Goal: Transaction & Acquisition: Obtain resource

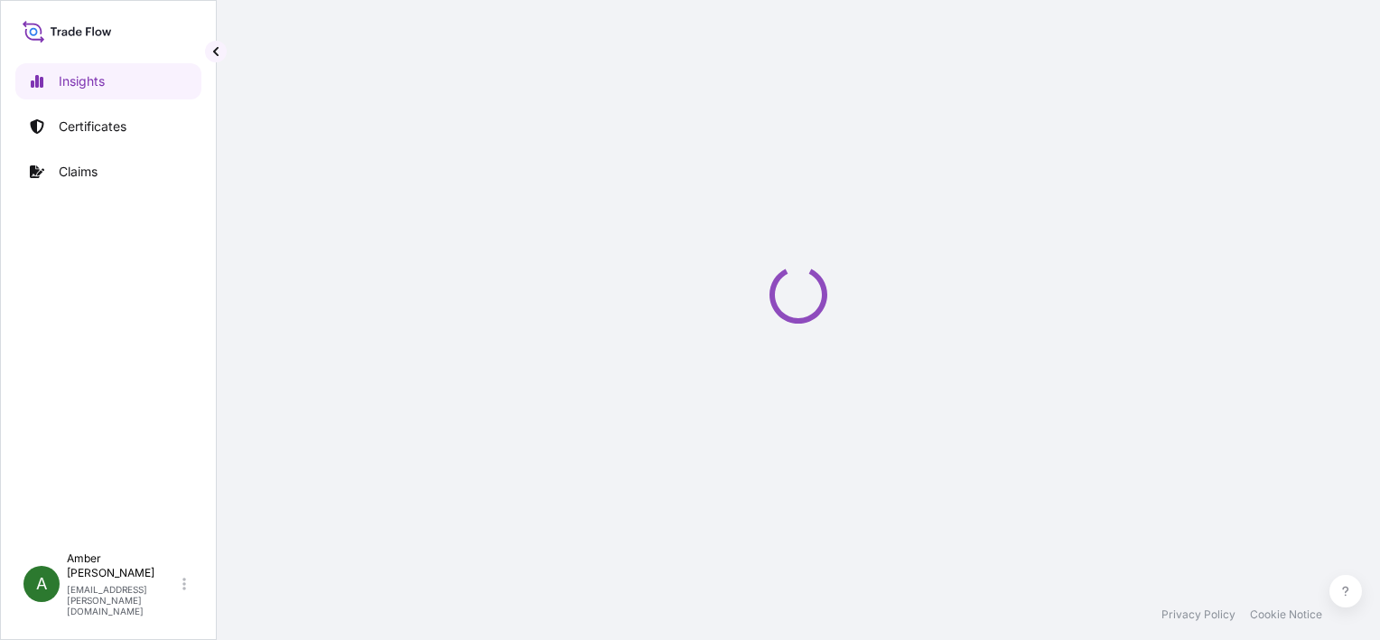
select select "2025"
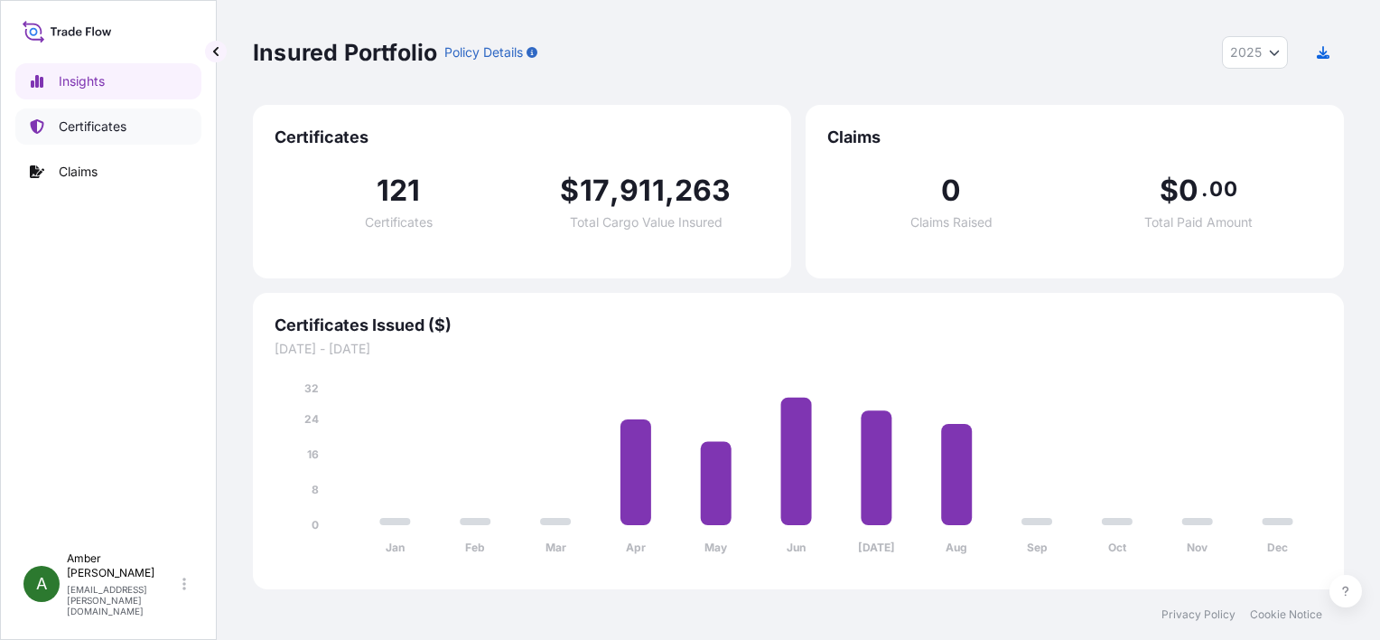
click at [75, 122] on p "Certificates" at bounding box center [93, 126] width 68 height 18
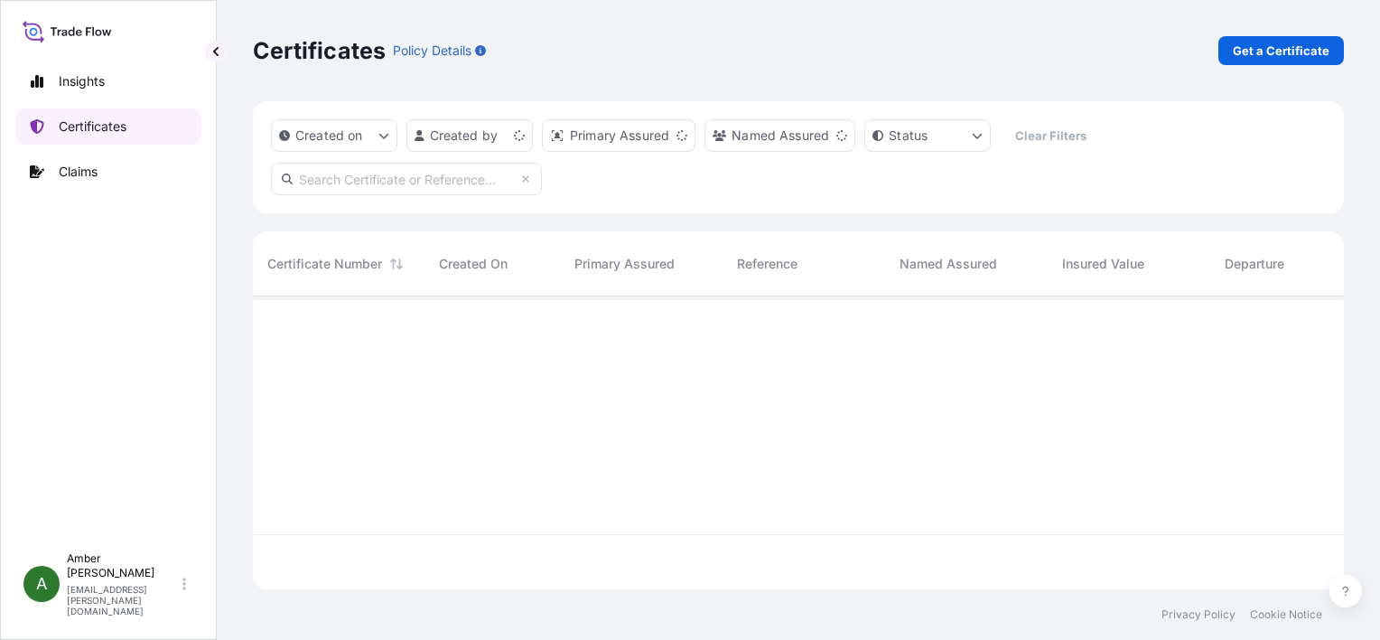
scroll to position [289, 1077]
click at [1305, 49] on p "Get a Certificate" at bounding box center [1281, 51] width 97 height 18
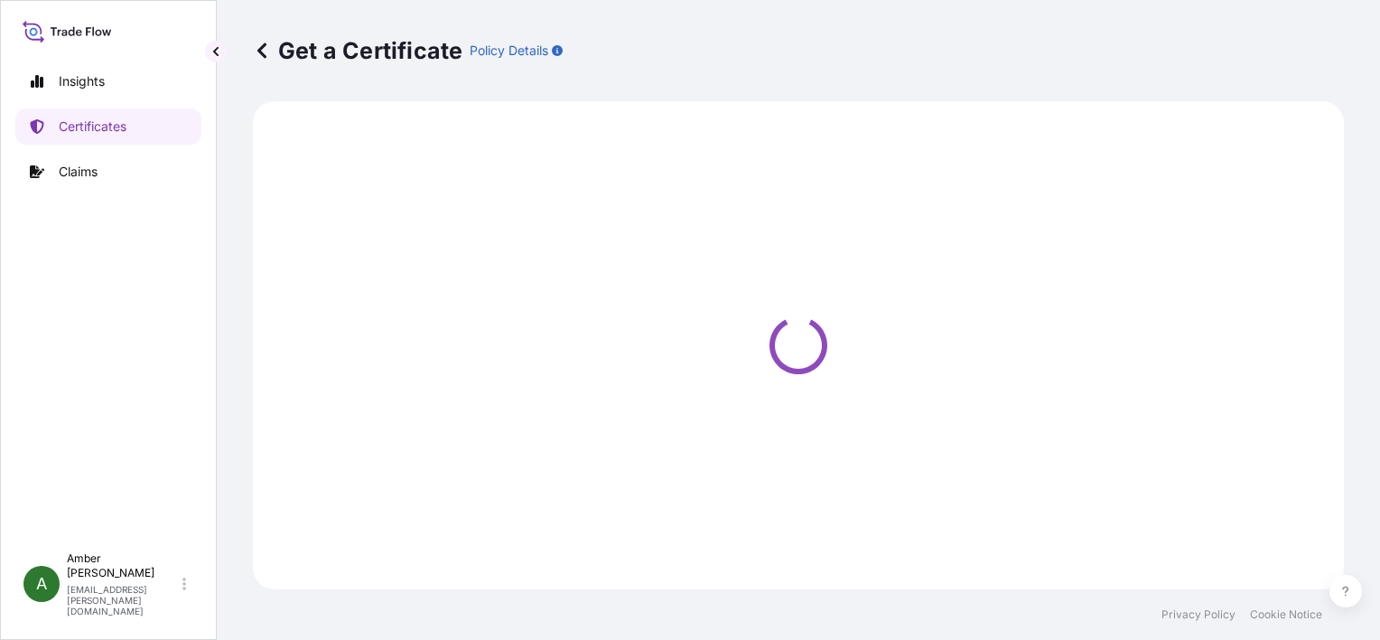
select select "Ocean Vessel"
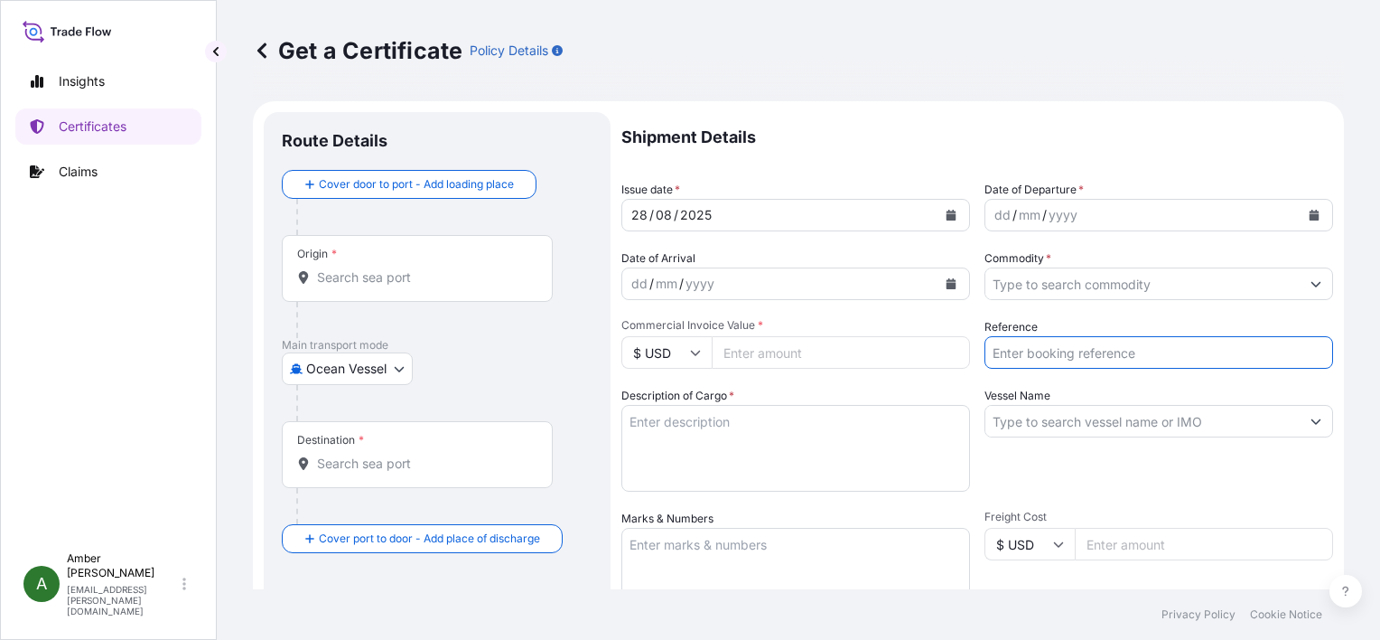
click at [1059, 351] on input "Reference" at bounding box center [1159, 352] width 349 height 33
paste input "RICFCJ909501"
type input "RICFCJ909501"
click at [1062, 282] on input "Commodity *" at bounding box center [1143, 283] width 314 height 33
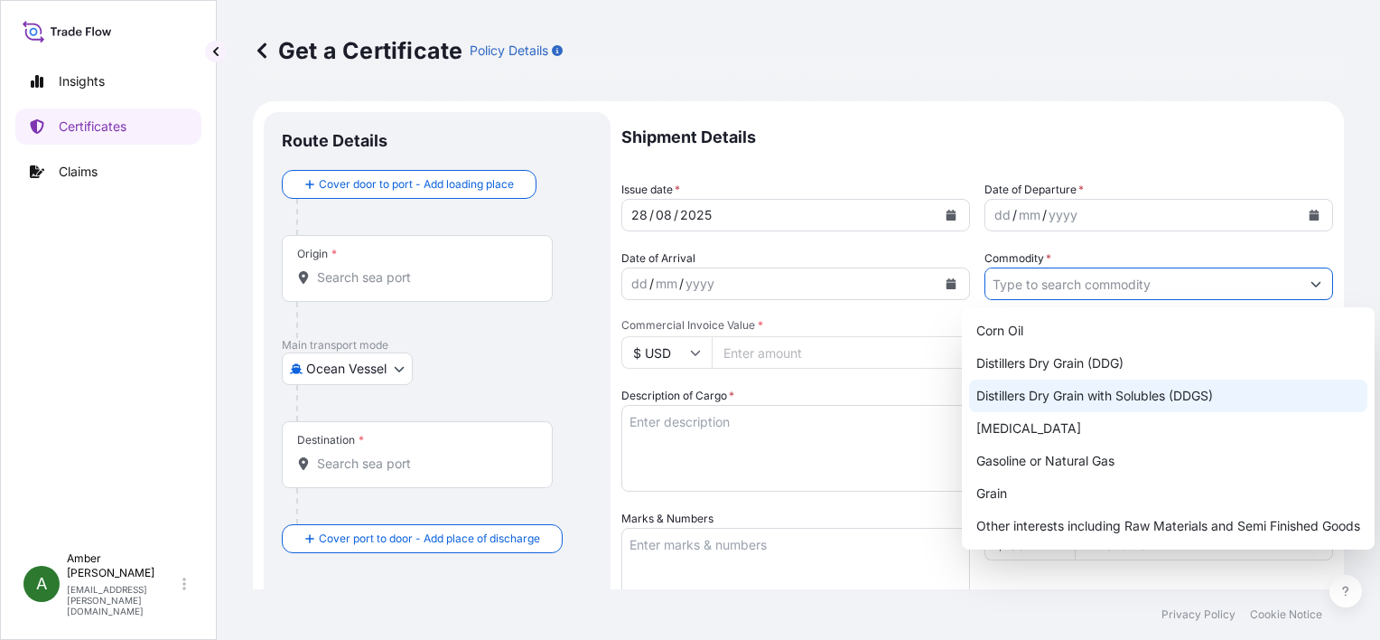
click at [1097, 392] on div "Distillers Dry Grain with Solubles (DDGS)" at bounding box center [1168, 395] width 398 height 33
type input "Distillers Dry Grain with Solubles (DDGS)"
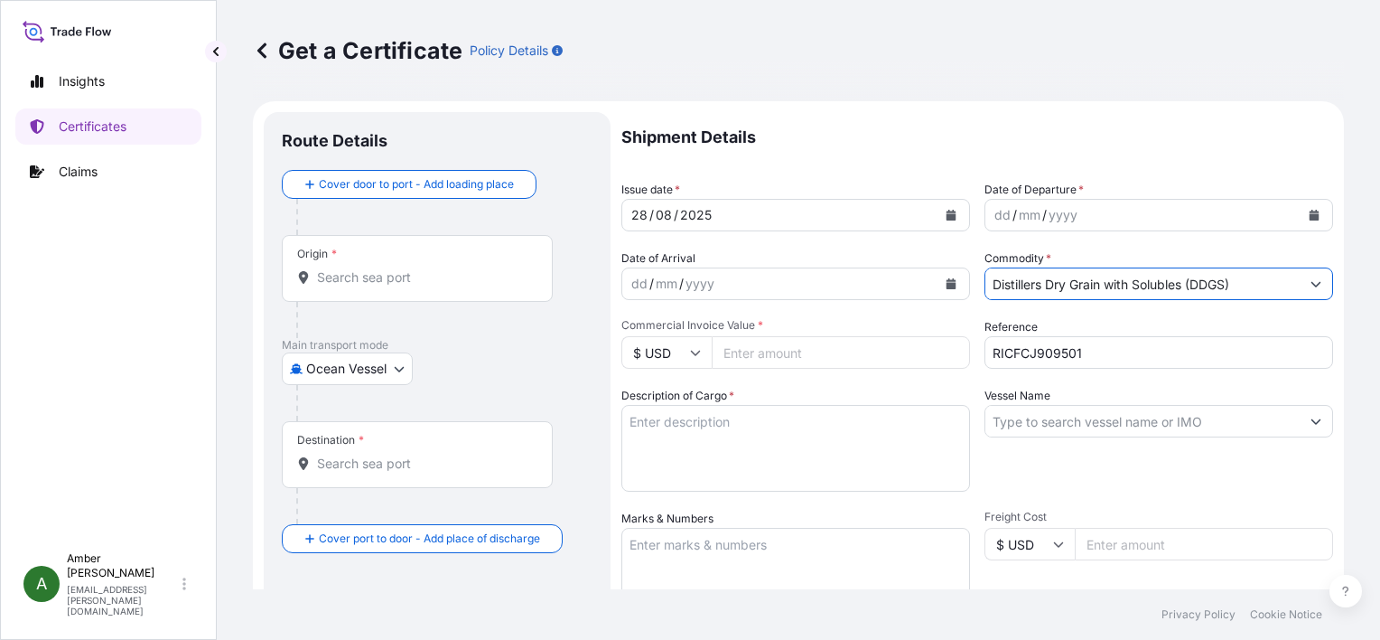
click at [1302, 221] on button "Calendar" at bounding box center [1314, 215] width 29 height 29
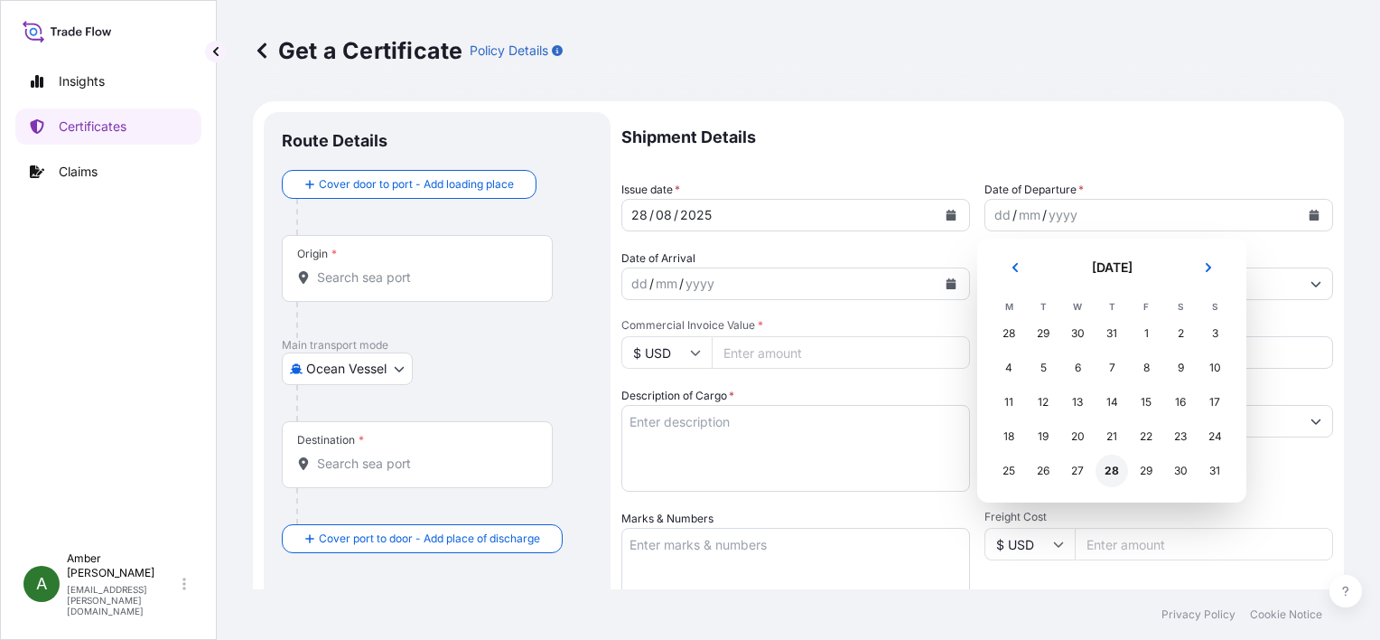
click at [1111, 470] on div "28" at bounding box center [1112, 470] width 33 height 33
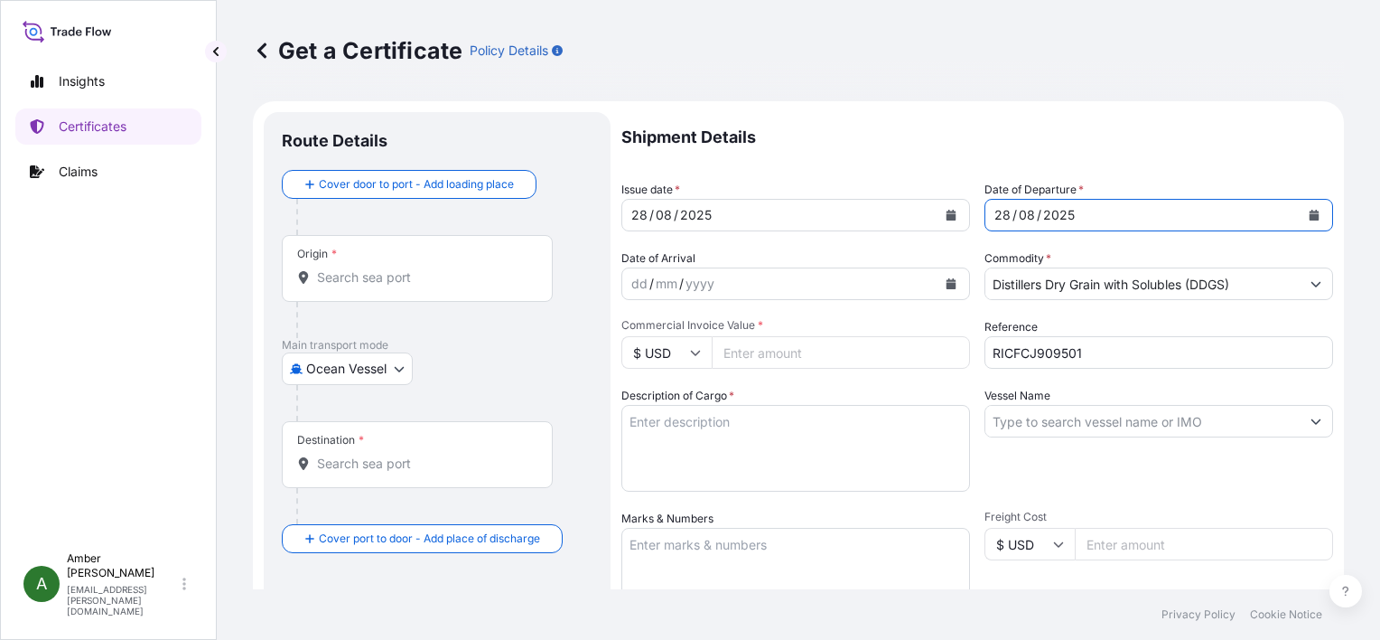
click at [948, 285] on icon "Calendar" at bounding box center [952, 283] width 10 height 11
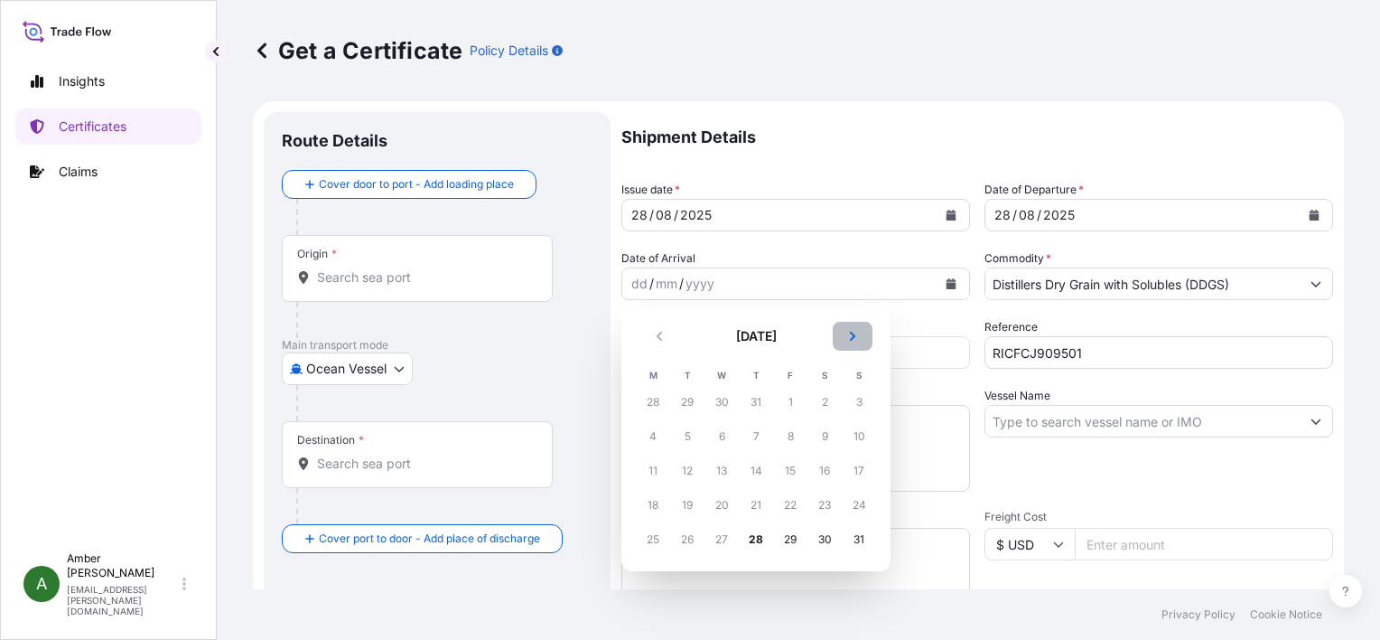
click at [857, 338] on icon "Next" at bounding box center [852, 336] width 11 height 11
click at [791, 475] on div "19" at bounding box center [790, 470] width 33 height 33
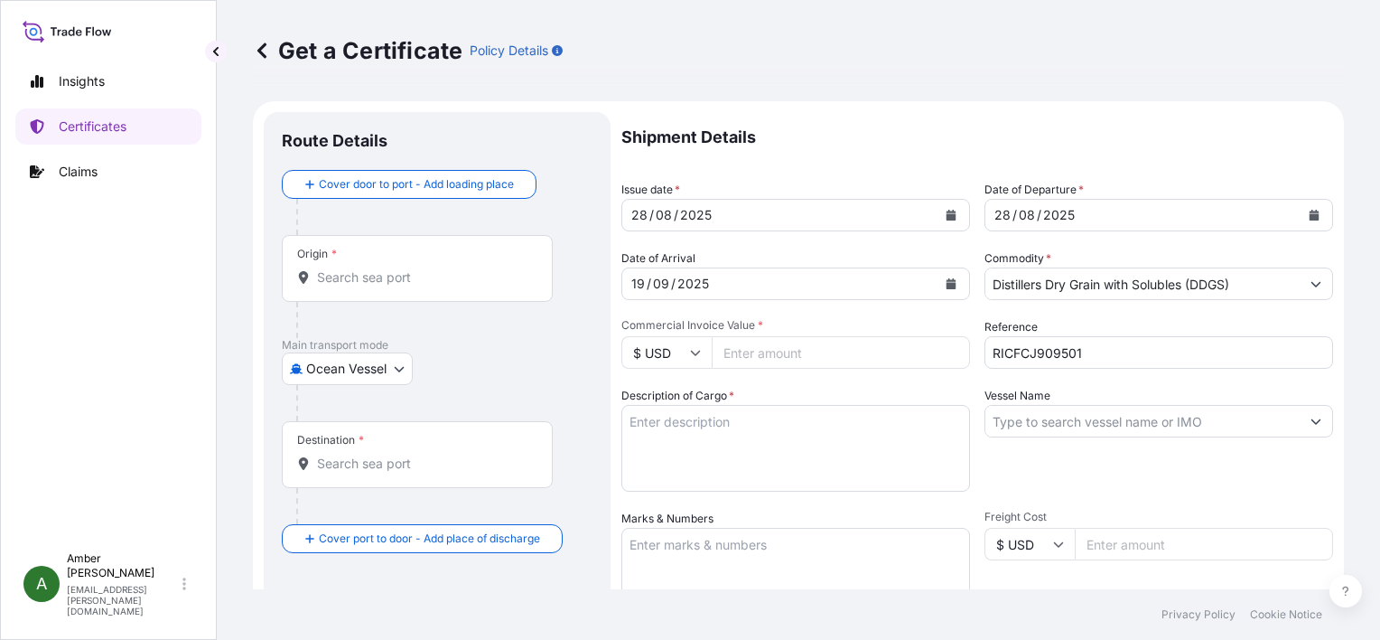
click at [788, 351] on input "Commercial Invoice Value *" at bounding box center [841, 352] width 258 height 33
paste input "134240.08"
type input "134240.08"
click at [708, 440] on textarea "Description of Cargo *" at bounding box center [796, 448] width 349 height 87
paste textarea "POET Dried Distillers Grains TOTAL WEIGHT (MTS): 591.366 FREIGHT PREPAID BULK I…"
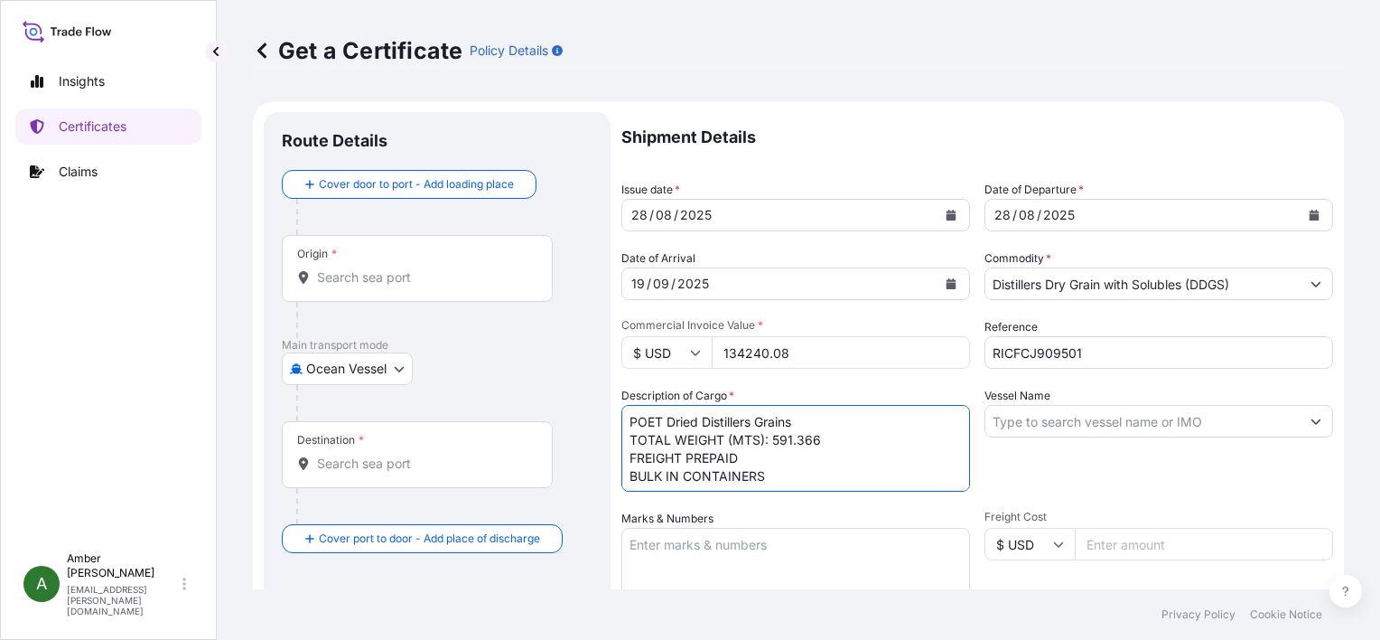
scroll to position [11, 0]
click at [747, 478] on textarea "POET Dried Distillers Grains TOTAL WEIGHT (MTS): 591.366 FREIGHT PREPAID BULK I…" at bounding box center [796, 448] width 349 height 87
paste textarea "X20250811525996"
type textarea "POET Dried Distillers Grains TOTAL WEIGHT (MTS): 591.366 FREIGHT PREPAID BULK I…"
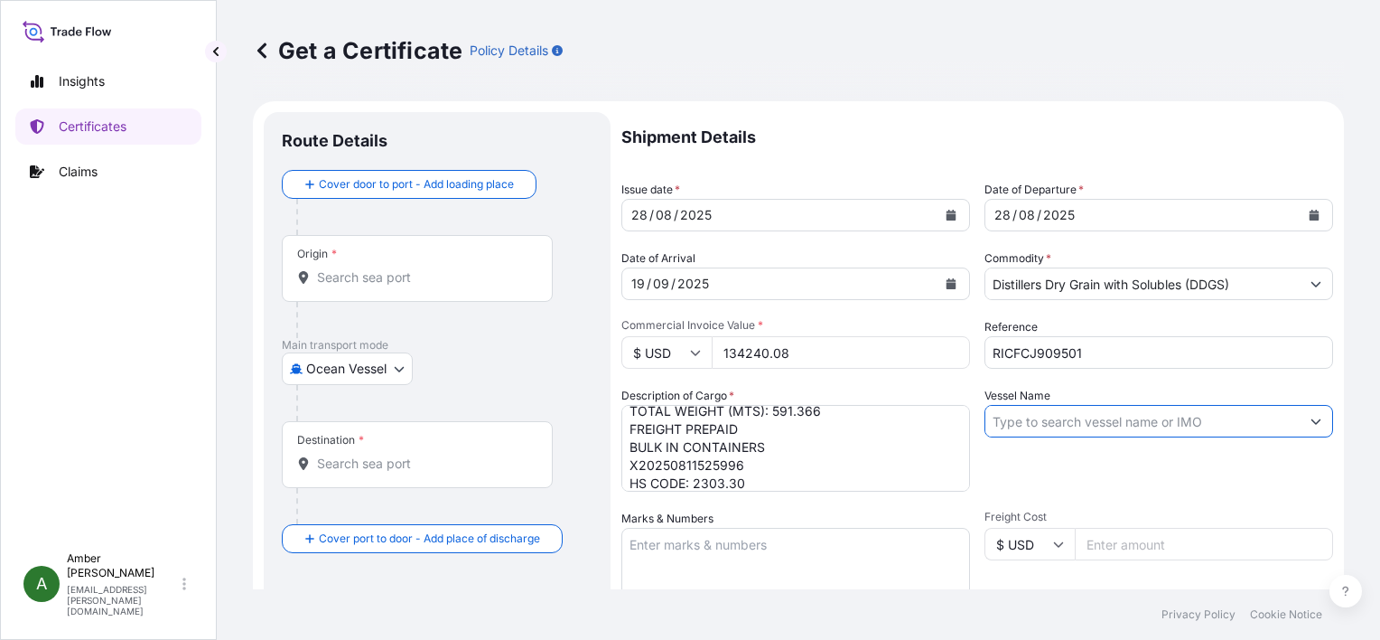
click at [1138, 426] on input "Vessel Name" at bounding box center [1143, 421] width 314 height 33
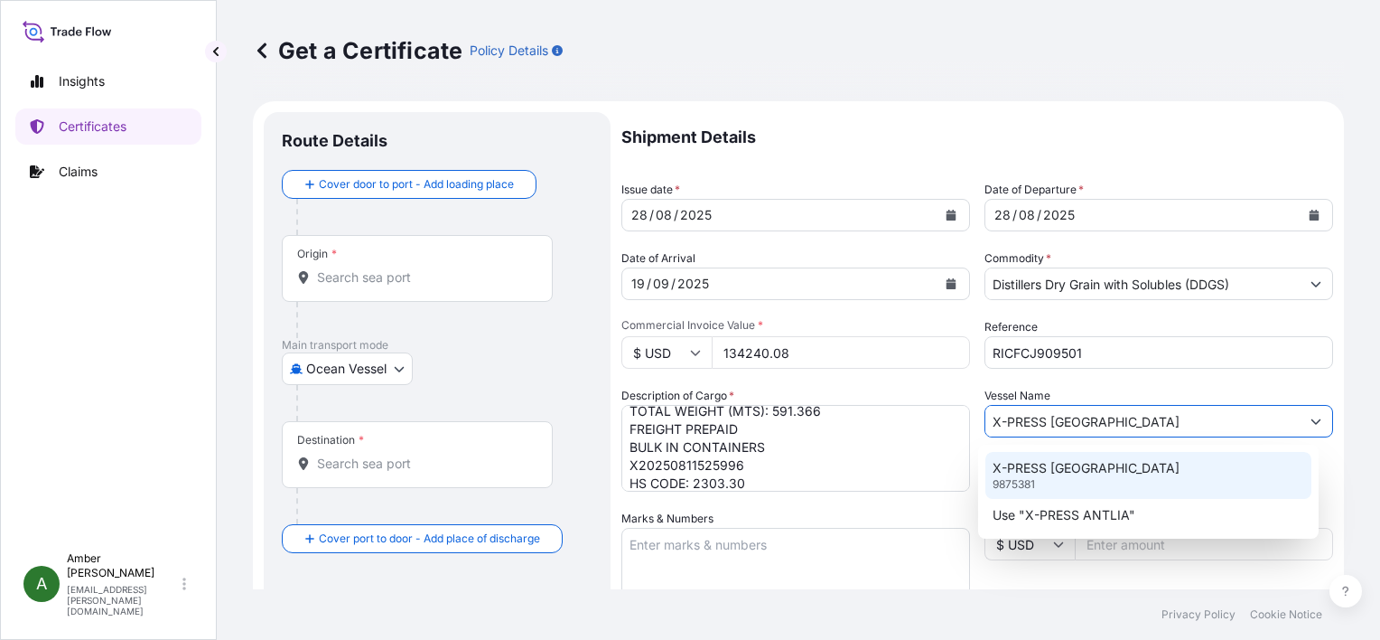
click at [1065, 466] on p "X-PRESS [GEOGRAPHIC_DATA]" at bounding box center [1086, 468] width 187 height 18
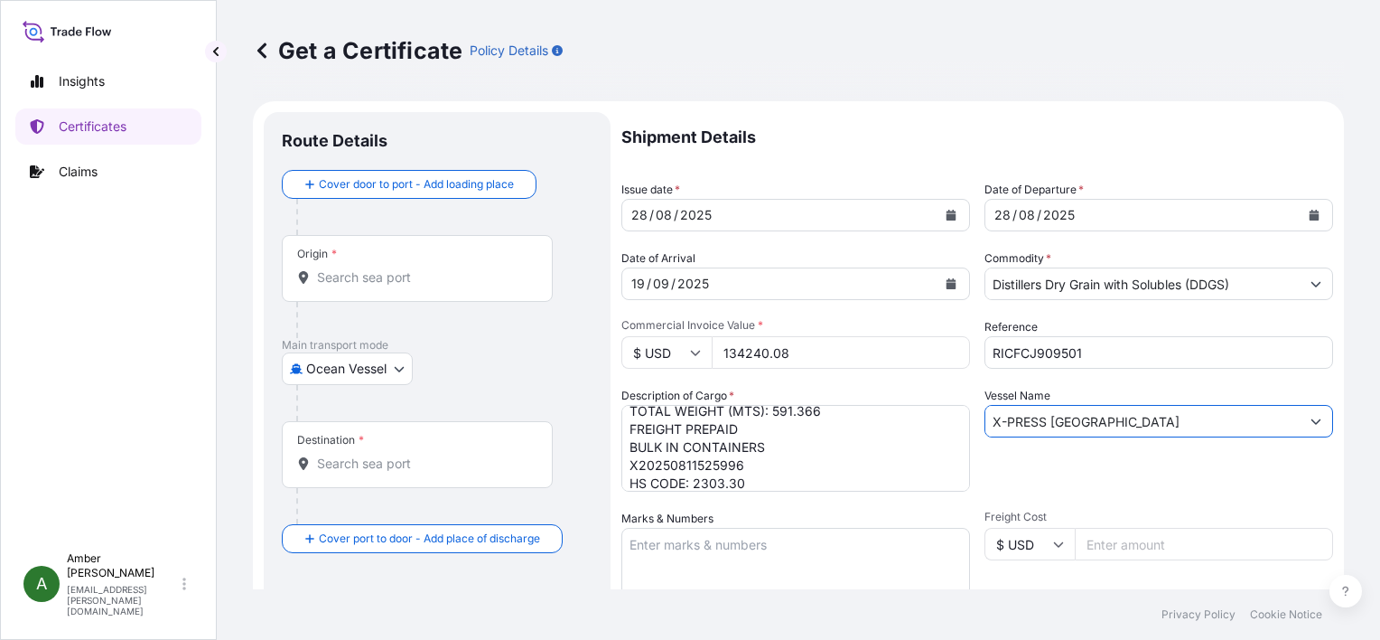
type input "X-PRESS [GEOGRAPHIC_DATA]"
click at [1065, 466] on div "Vessel Name X-PRESS [GEOGRAPHIC_DATA]" at bounding box center [1159, 439] width 349 height 105
click at [357, 275] on input "Origin *" at bounding box center [423, 277] width 213 height 18
click at [361, 279] on input "Origin * Please select an origin" at bounding box center [423, 277] width 213 height 18
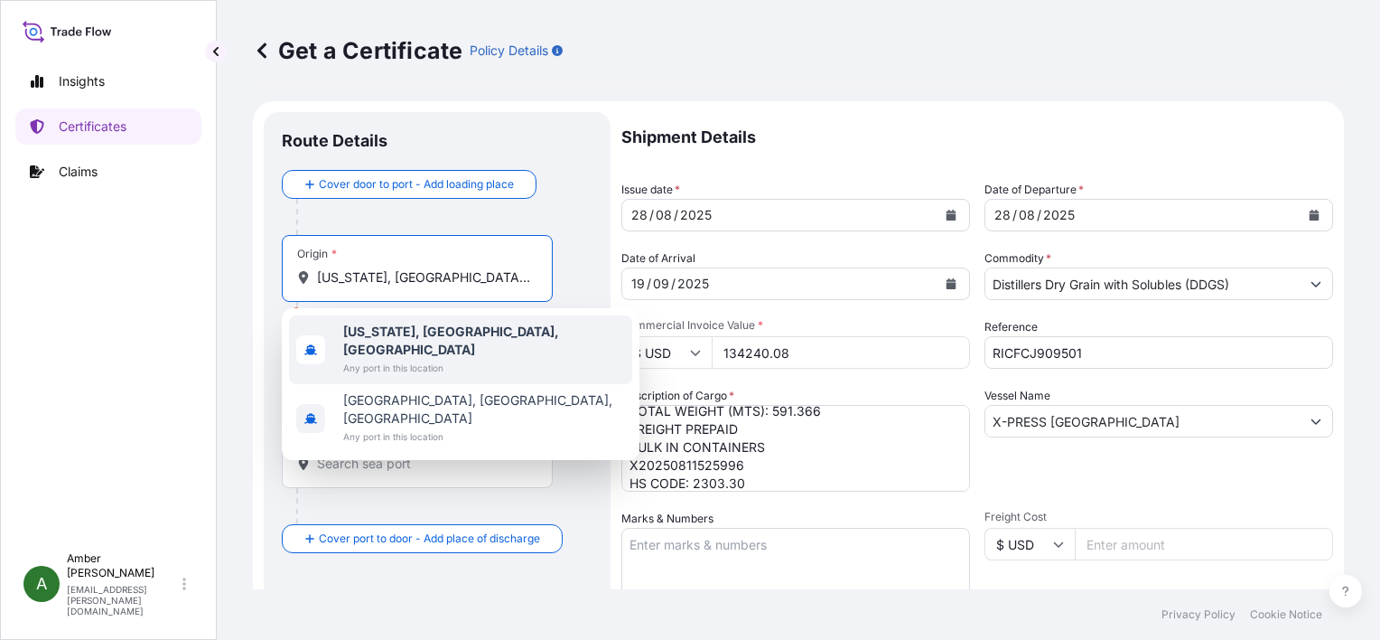
click at [376, 359] on span "Any port in this location" at bounding box center [484, 368] width 282 height 18
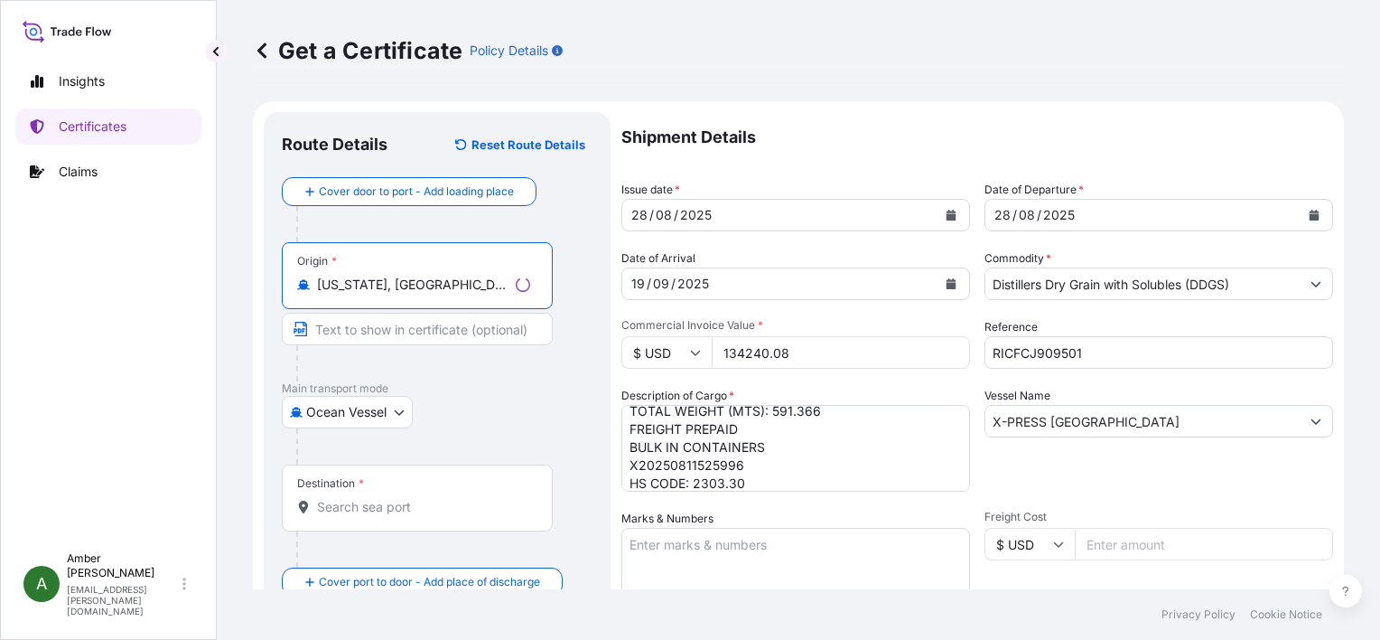
type input "[US_STATE], [GEOGRAPHIC_DATA], [GEOGRAPHIC_DATA]"
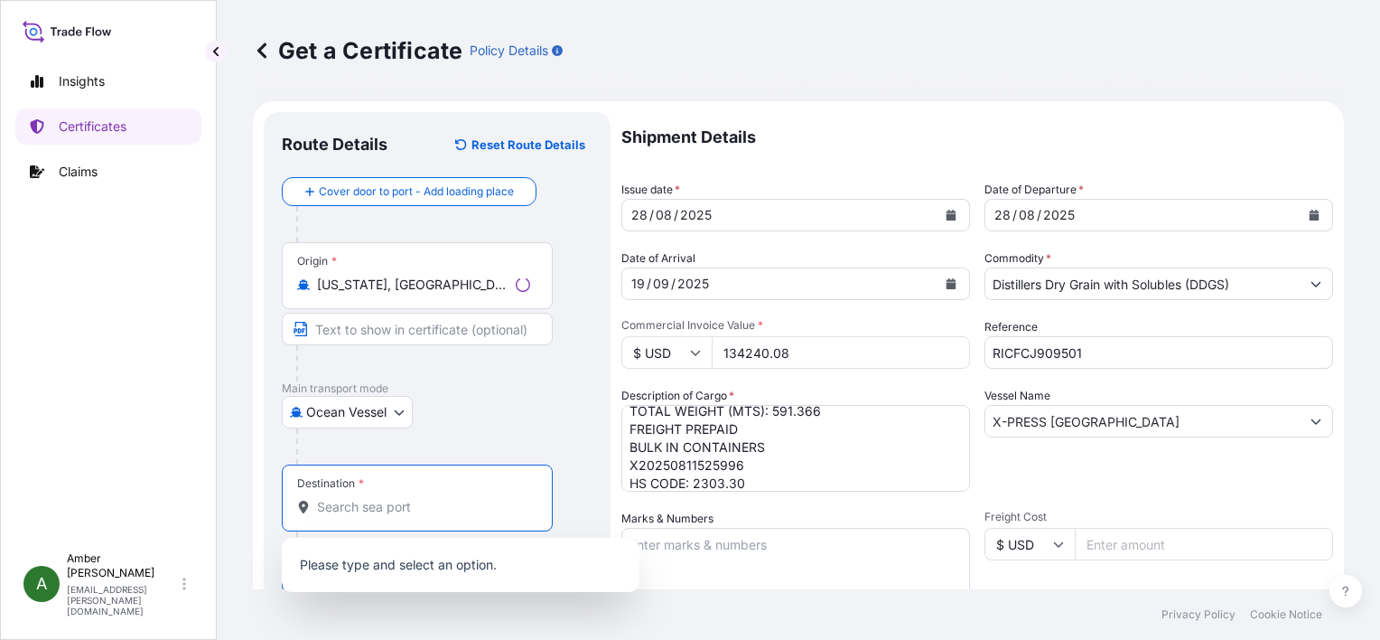
click at [376, 509] on input "Destination *" at bounding box center [423, 507] width 213 height 18
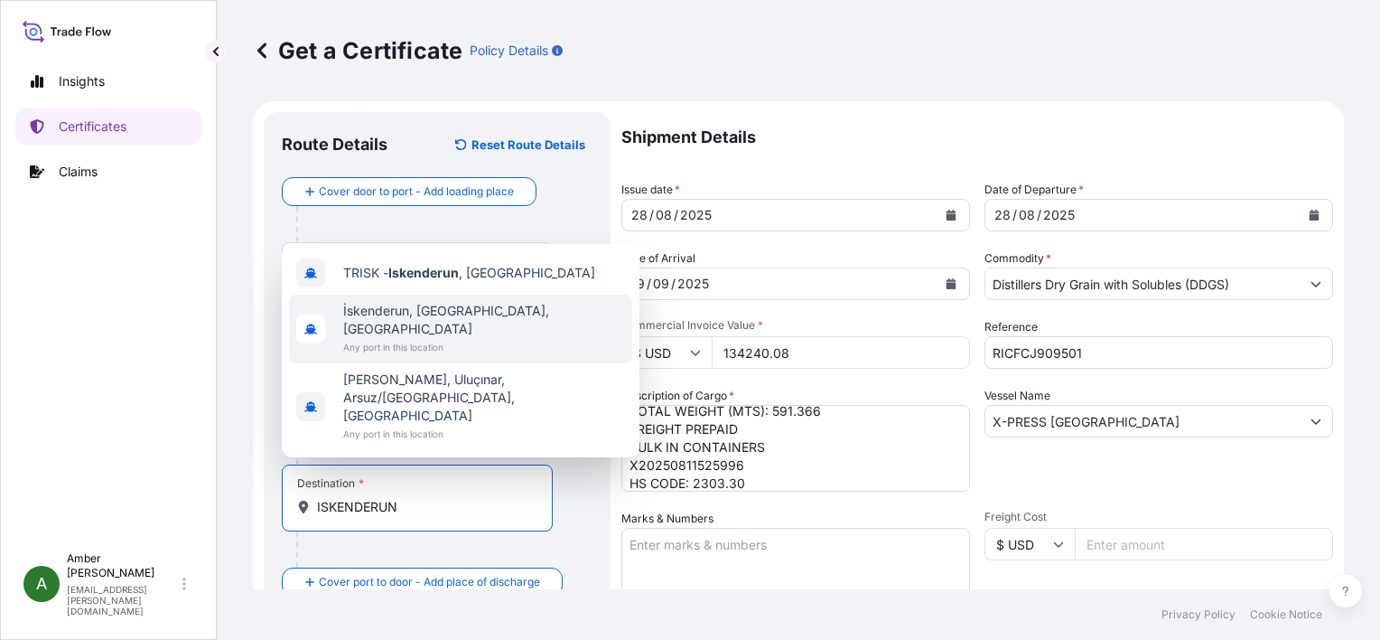
click at [430, 338] on span "İskenderun, [GEOGRAPHIC_DATA], [GEOGRAPHIC_DATA]" at bounding box center [484, 320] width 282 height 36
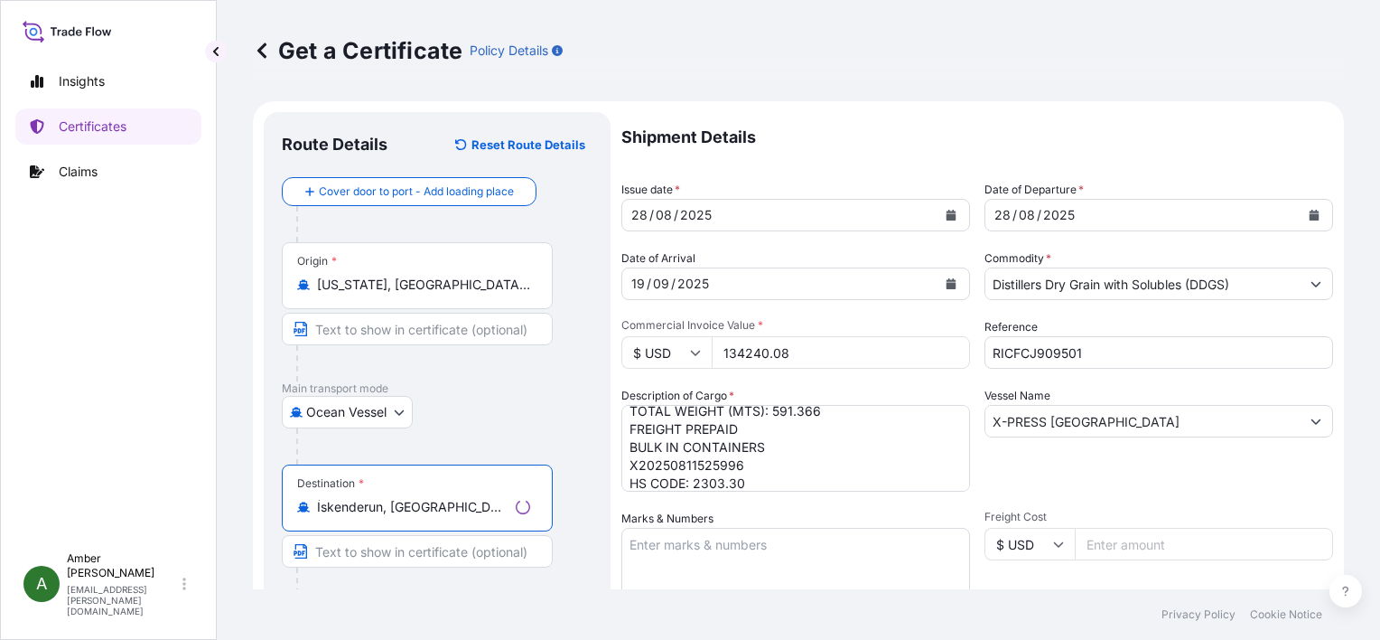
type input "İskenderun, [GEOGRAPHIC_DATA], [GEOGRAPHIC_DATA]"
click at [589, 398] on div "Ocean Vessel Air Road Ocean Vessel Ocean Vessel - On Deck Rail" at bounding box center [437, 412] width 311 height 33
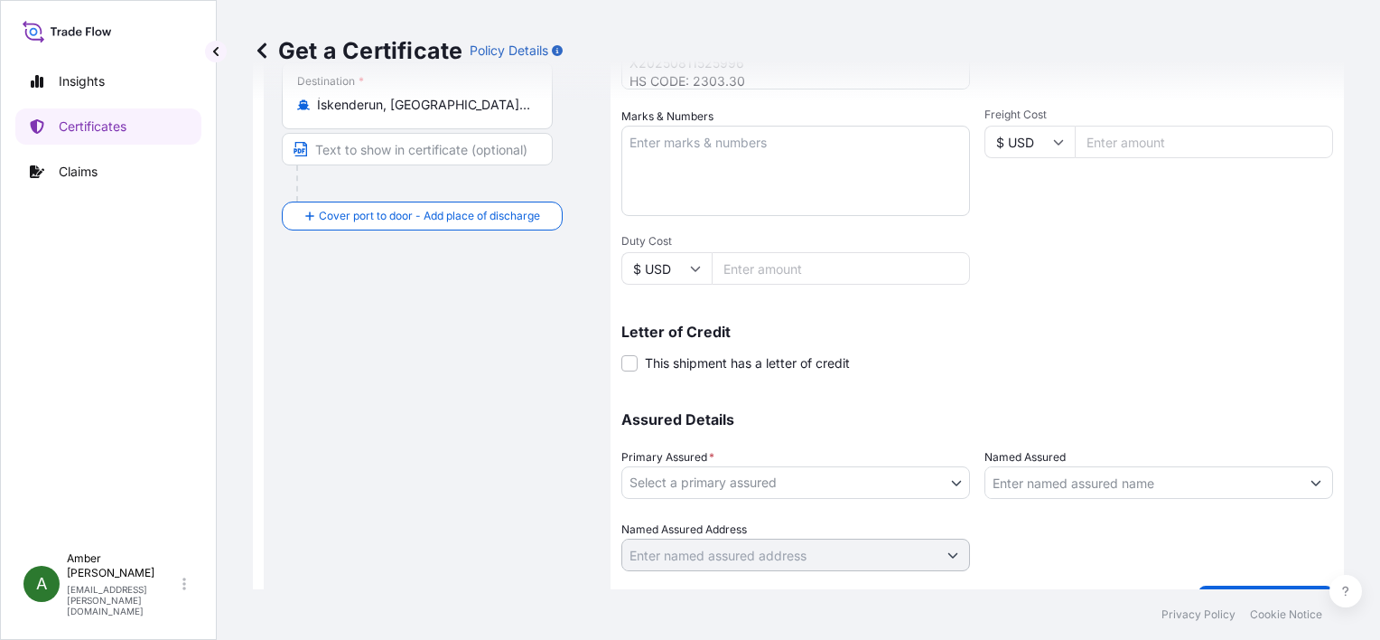
scroll to position [444, 0]
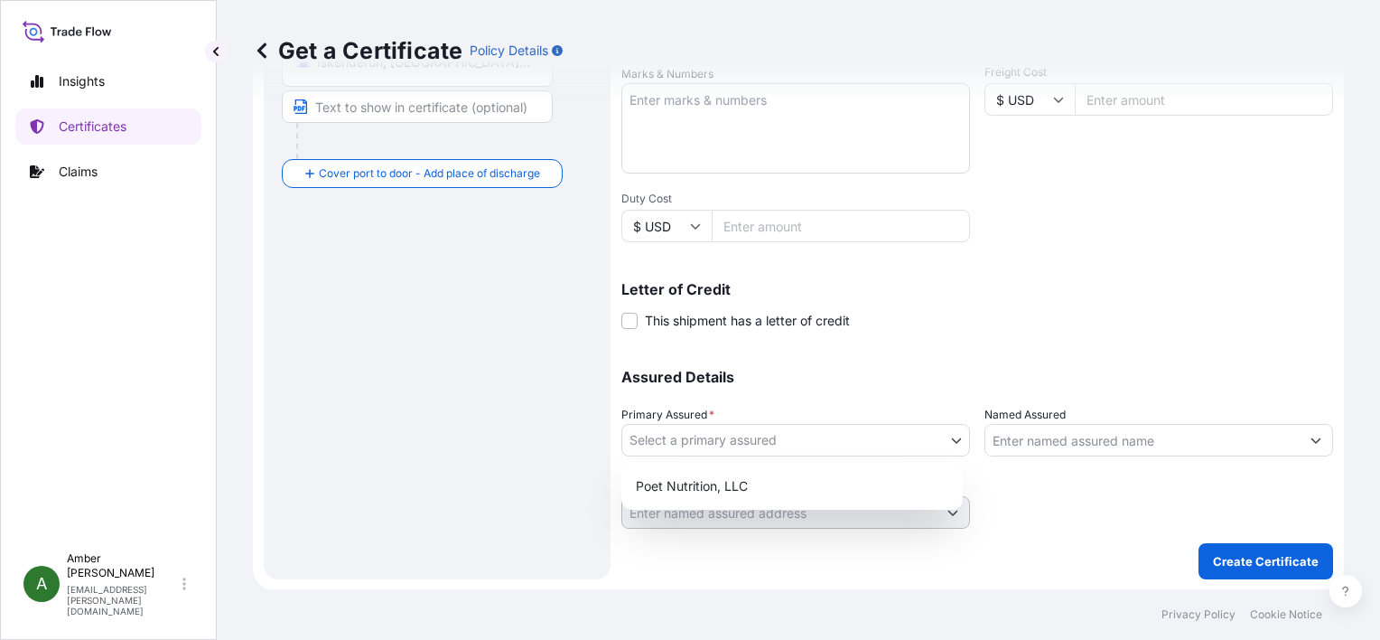
click at [718, 437] on body "Insights Certificates Claims A [PERSON_NAME] [PERSON_NAME][EMAIL_ADDRESS][PERSO…" at bounding box center [690, 320] width 1380 height 640
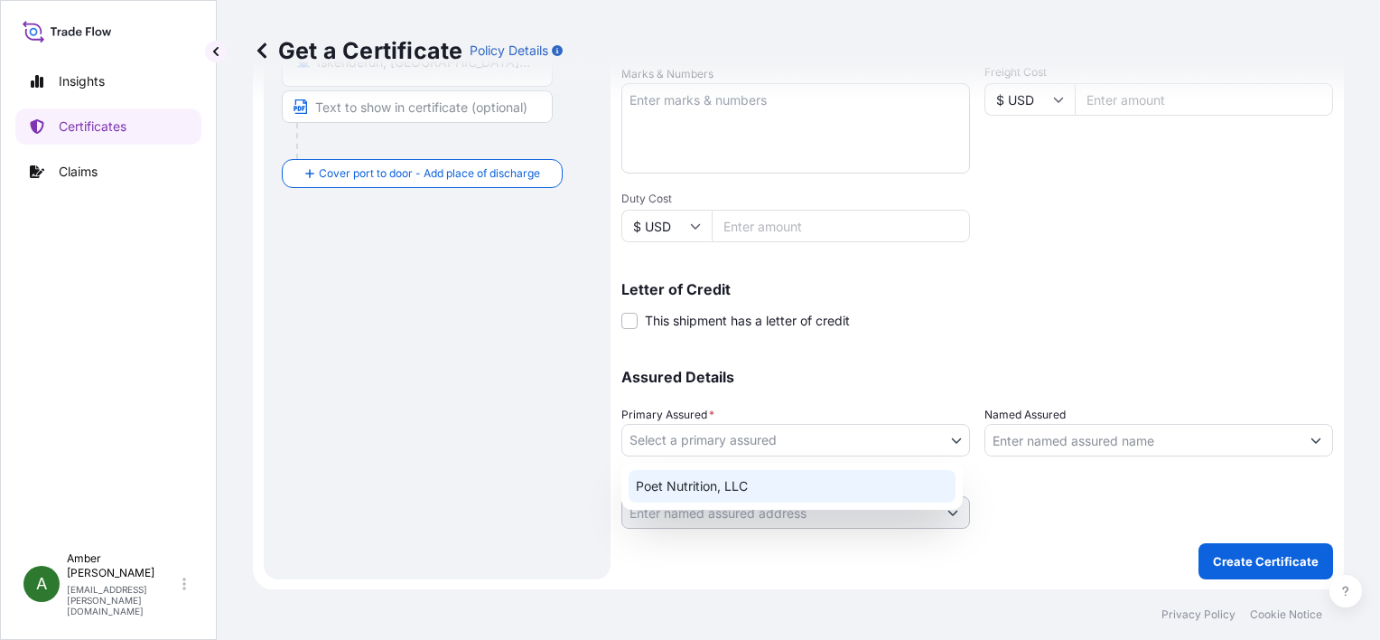
click at [731, 481] on div "Poet Nutrition, LLC" at bounding box center [792, 486] width 327 height 33
select select "31546"
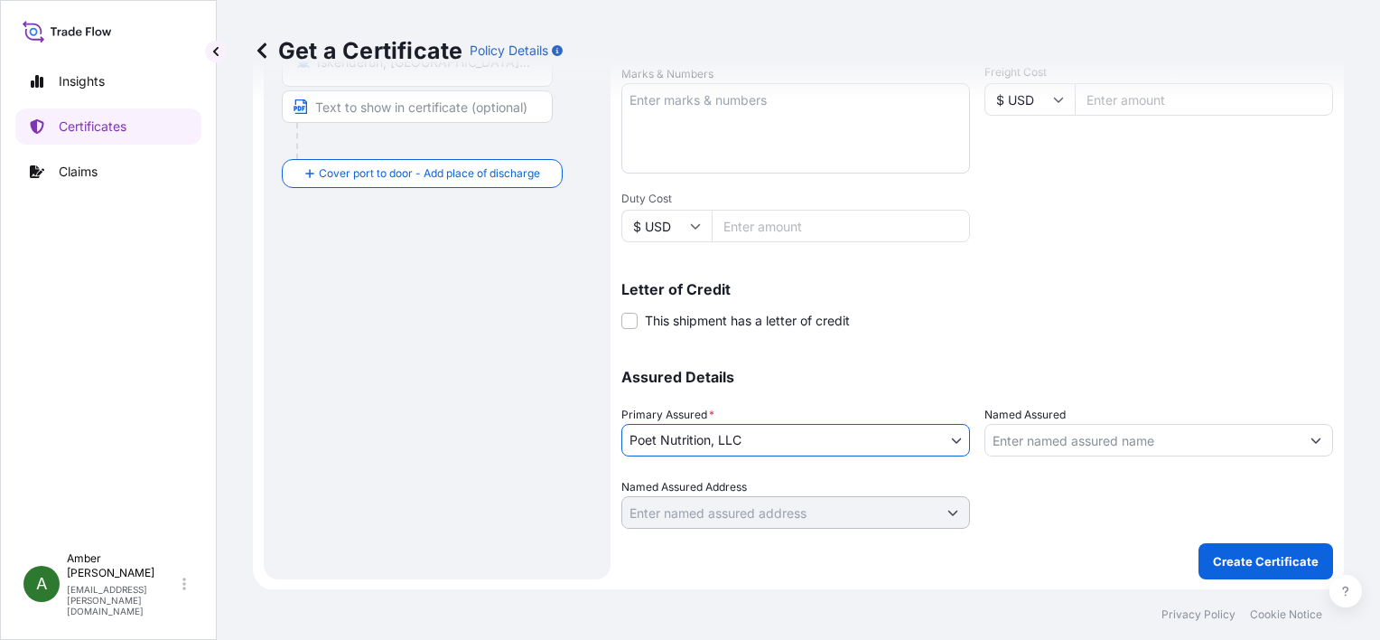
click at [1046, 439] on input "Named Assured" at bounding box center [1143, 440] width 314 height 33
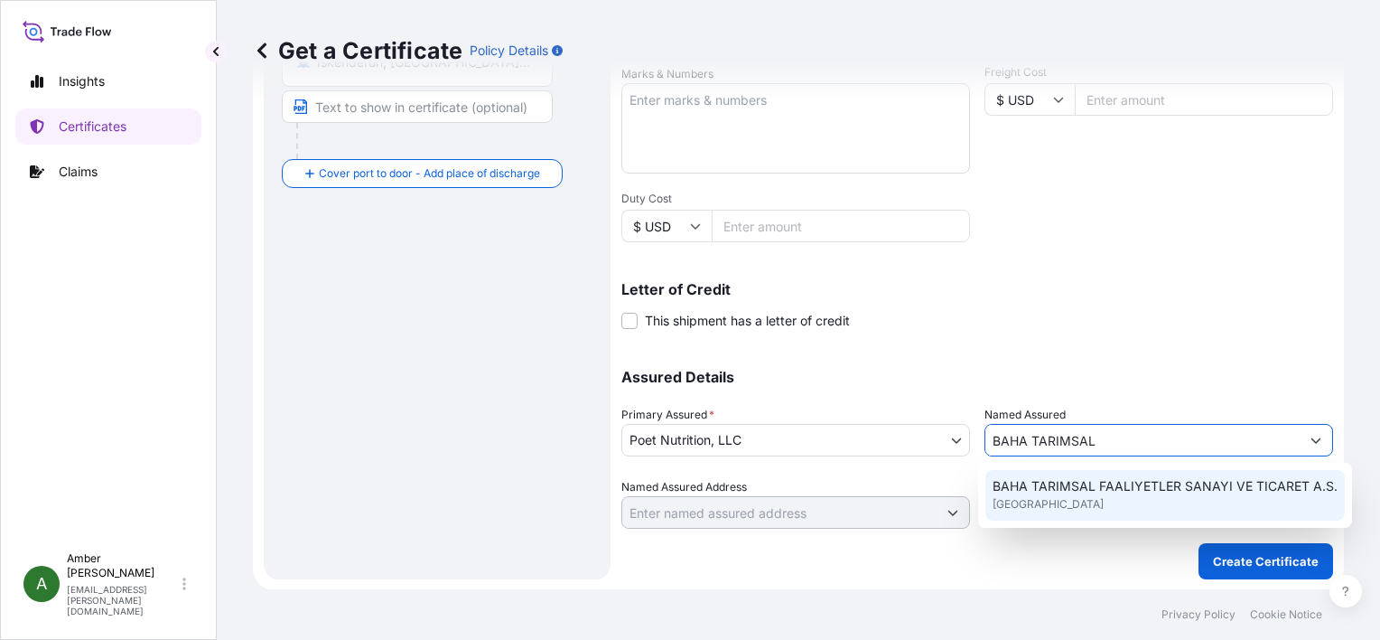
click at [1057, 497] on span "[GEOGRAPHIC_DATA]" at bounding box center [1048, 504] width 111 height 18
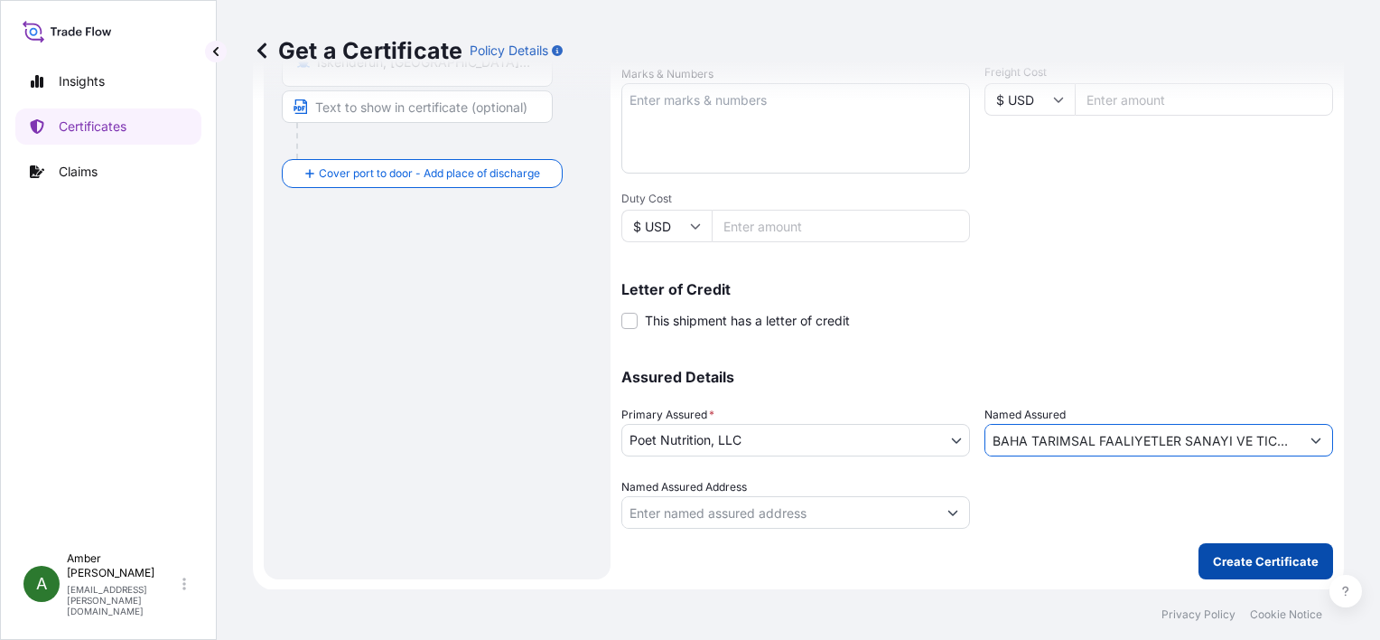
type input "BAHA TARIMSAL FAALIYETLER SANAYI VE TICARET A.S."
click at [1239, 560] on p "Create Certificate" at bounding box center [1266, 561] width 106 height 18
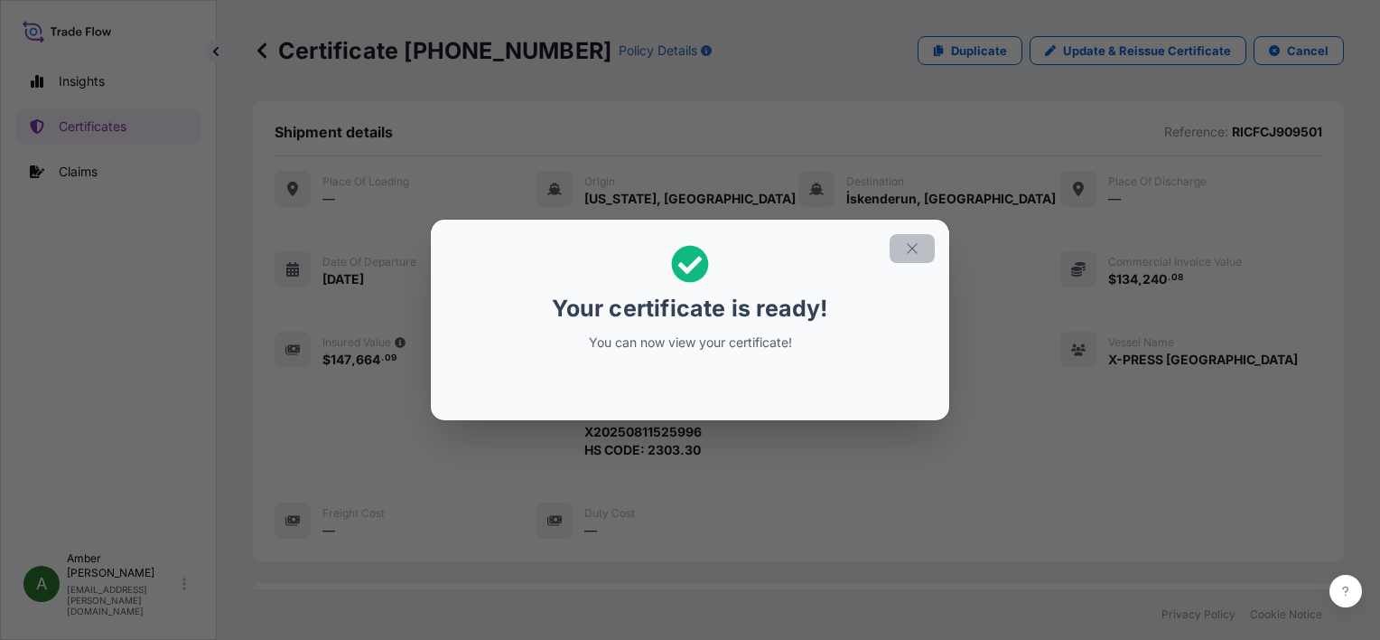
click at [914, 255] on icon "button" at bounding box center [912, 248] width 16 height 16
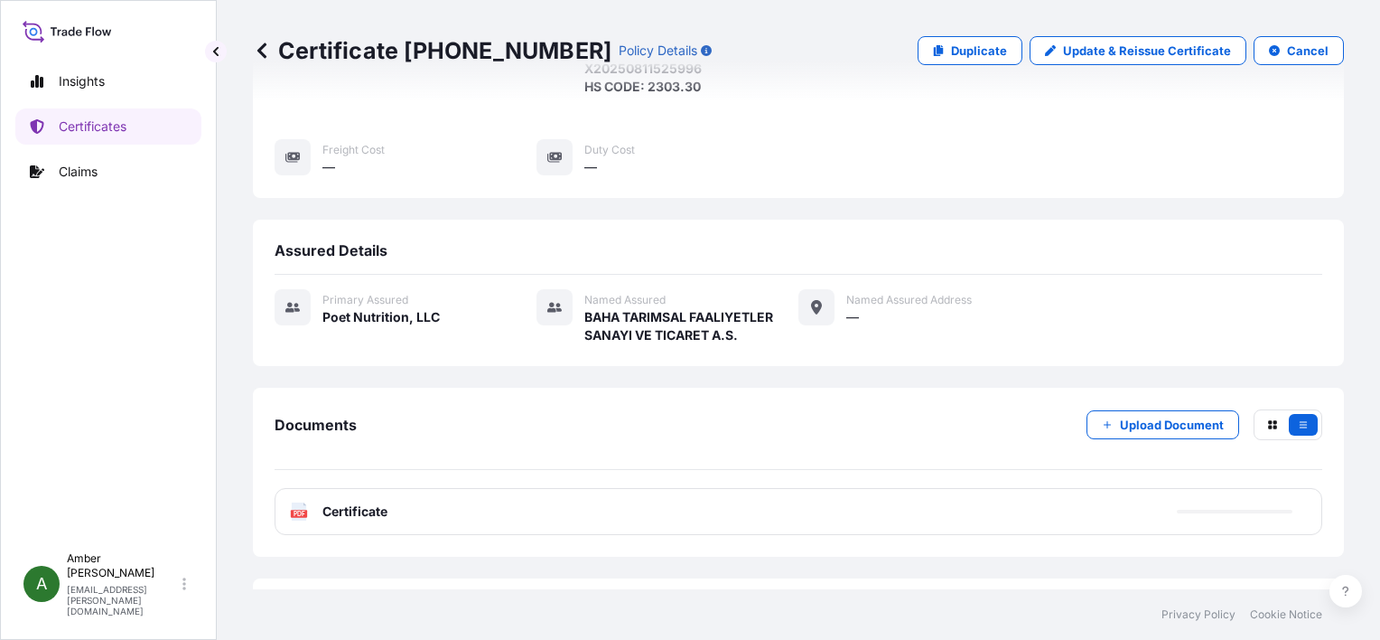
scroll to position [437, 0]
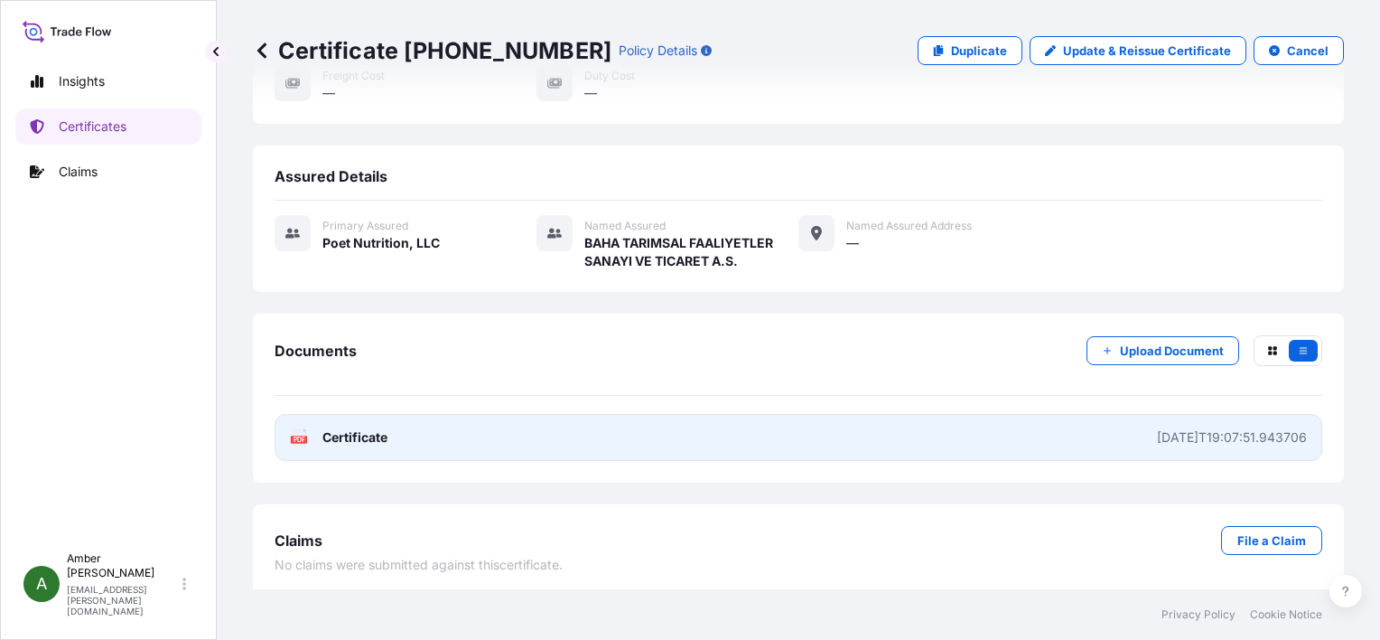
click at [340, 428] on span "Certificate" at bounding box center [355, 437] width 65 height 18
